Goal: Use online tool/utility: Utilize a website feature to perform a specific function

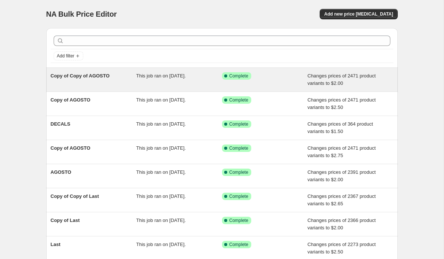
click at [79, 76] on span "Copy of Copy of AGOSTO" at bounding box center [80, 76] width 59 height 6
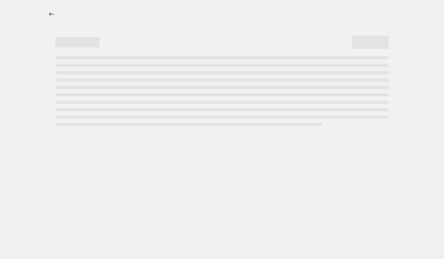
select select "to"
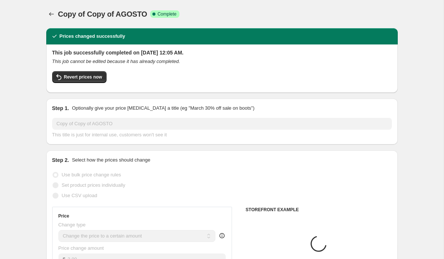
select select "collection"
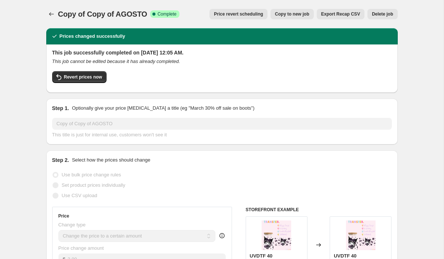
click at [298, 15] on span "Copy to new job" at bounding box center [292, 14] width 34 height 6
select select "to"
select select "collection"
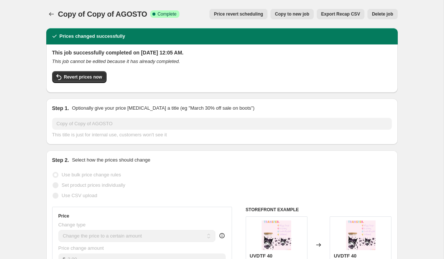
select select "collection"
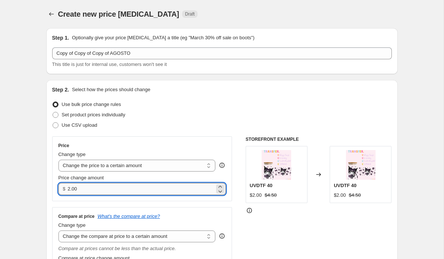
click at [116, 192] on input "2.00" at bounding box center [141, 189] width 147 height 12
type input "2"
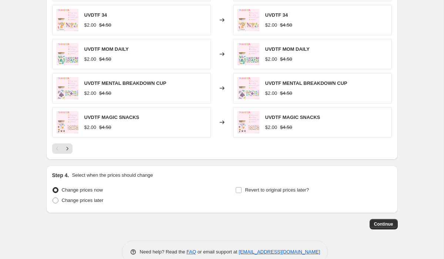
scroll to position [577, 0]
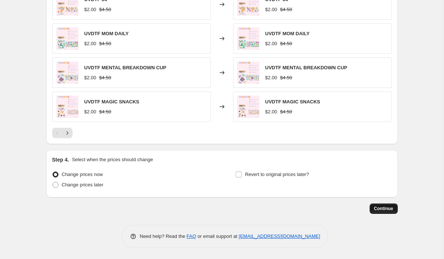
type input "1.65"
click at [381, 209] on span "Continue" at bounding box center [383, 208] width 19 height 6
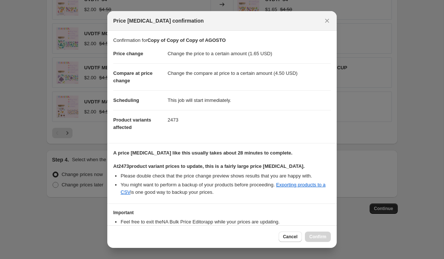
scroll to position [48, 0]
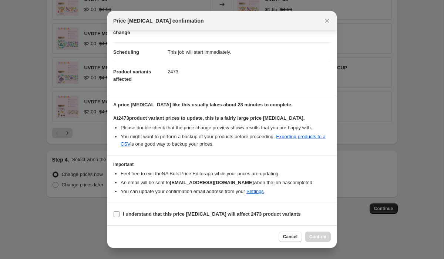
click at [114, 213] on input "I understand that this price [MEDICAL_DATA] will affect 2473 product variants" at bounding box center [117, 214] width 6 height 6
checkbox input "true"
click at [330, 236] on button "Confirm" at bounding box center [318, 236] width 26 height 10
